Goal: Task Accomplishment & Management: Manage account settings

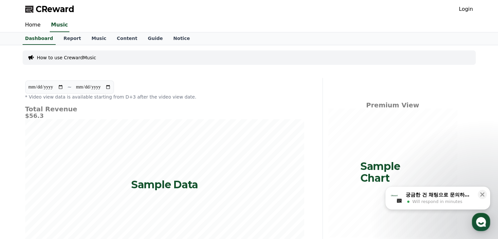
click at [469, 11] on link "Login" at bounding box center [466, 9] width 14 height 8
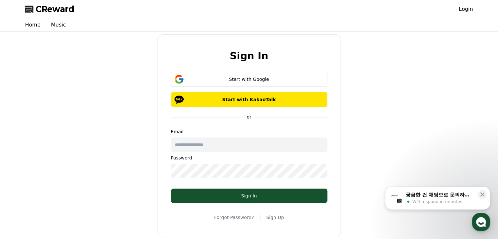
click at [194, 147] on input "text" at bounding box center [249, 144] width 156 height 14
click at [221, 79] on div "Start with Google" at bounding box center [248, 79] width 137 height 7
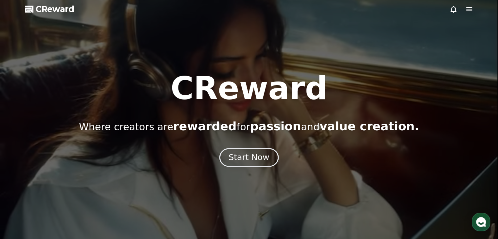
click at [254, 155] on div "Start Now" at bounding box center [249, 157] width 41 height 11
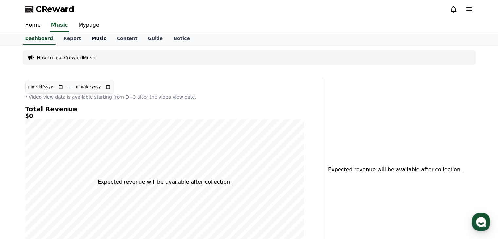
click at [92, 39] on link "Music" at bounding box center [98, 38] width 25 height 12
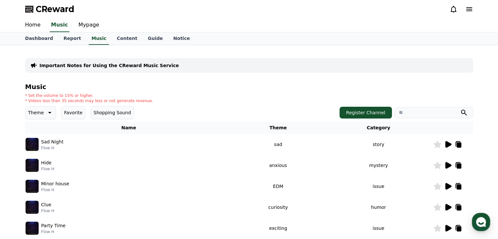
click at [449, 145] on icon at bounding box center [448, 144] width 6 height 7
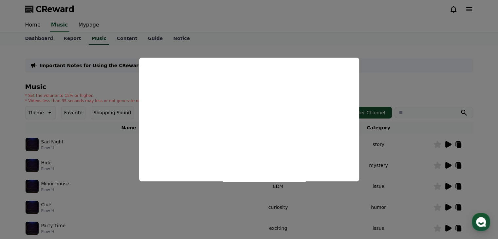
click at [125, 80] on button "close modal" at bounding box center [249, 119] width 498 height 239
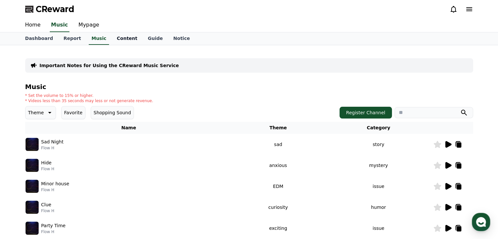
click at [114, 37] on link "Content" at bounding box center [127, 38] width 31 height 12
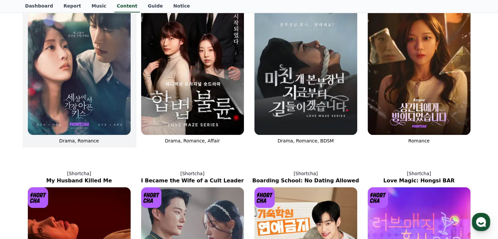
scroll to position [98, 0]
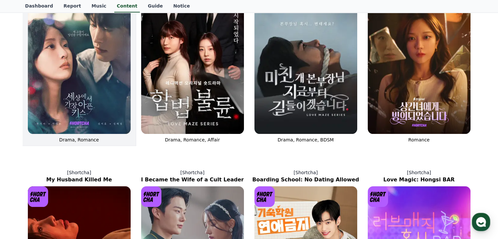
click at [43, 74] on img at bounding box center [79, 57] width 103 height 154
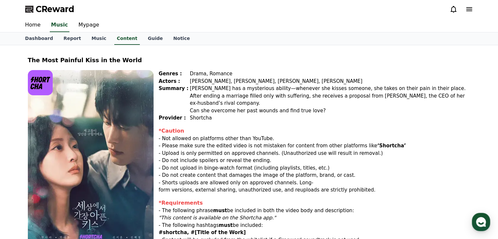
click at [97, 106] on img at bounding box center [91, 159] width 126 height 179
click at [31, 36] on link "Dashboard" at bounding box center [39, 38] width 38 height 12
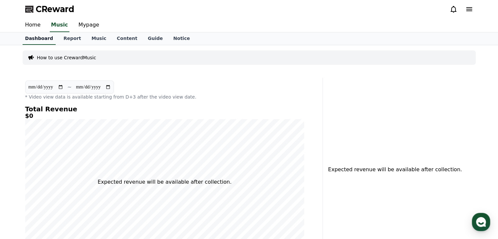
click at [31, 36] on link "Dashboard" at bounding box center [39, 38] width 33 height 12
click at [28, 25] on link "Home" at bounding box center [33, 25] width 26 height 14
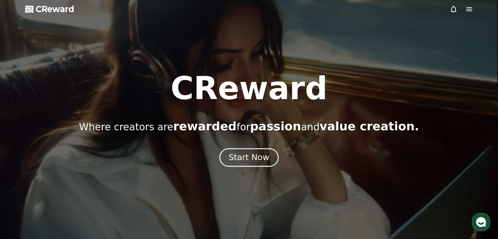
click at [260, 158] on div "Start Now" at bounding box center [249, 157] width 41 height 11
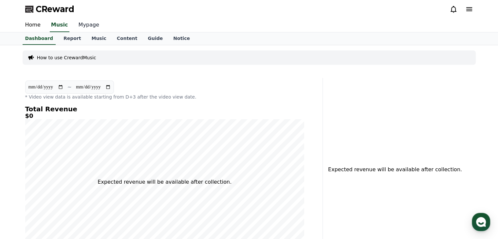
click at [76, 25] on link "Mypage" at bounding box center [88, 25] width 31 height 14
select select "**********"
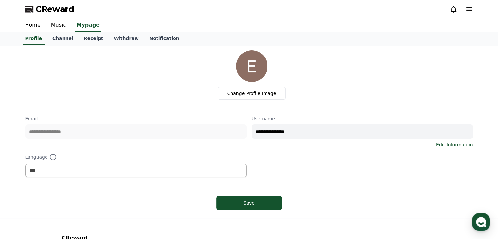
click at [69, 37] on link "Channel" at bounding box center [62, 38] width 31 height 12
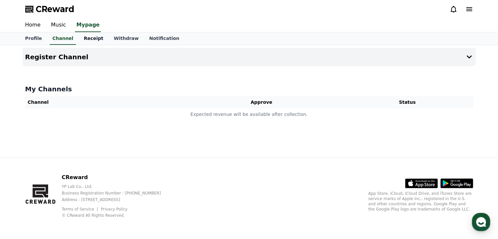
click at [86, 39] on link "Receipt" at bounding box center [94, 38] width 30 height 12
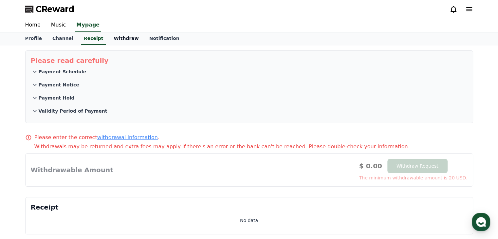
click at [110, 39] on link "Withdraw" at bounding box center [125, 38] width 35 height 12
click at [150, 39] on link "Notification" at bounding box center [164, 38] width 41 height 12
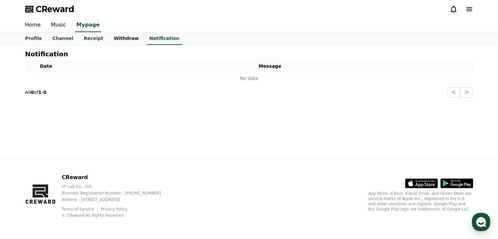
click at [108, 41] on link "Withdraw" at bounding box center [125, 38] width 35 height 12
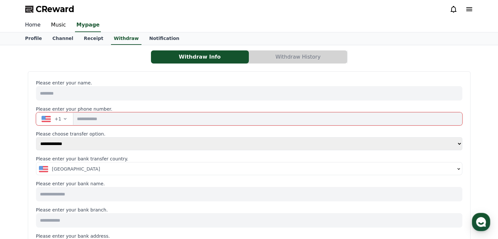
click at [32, 27] on link "Home" at bounding box center [33, 25] width 26 height 14
